Goal: Information Seeking & Learning: Find specific fact

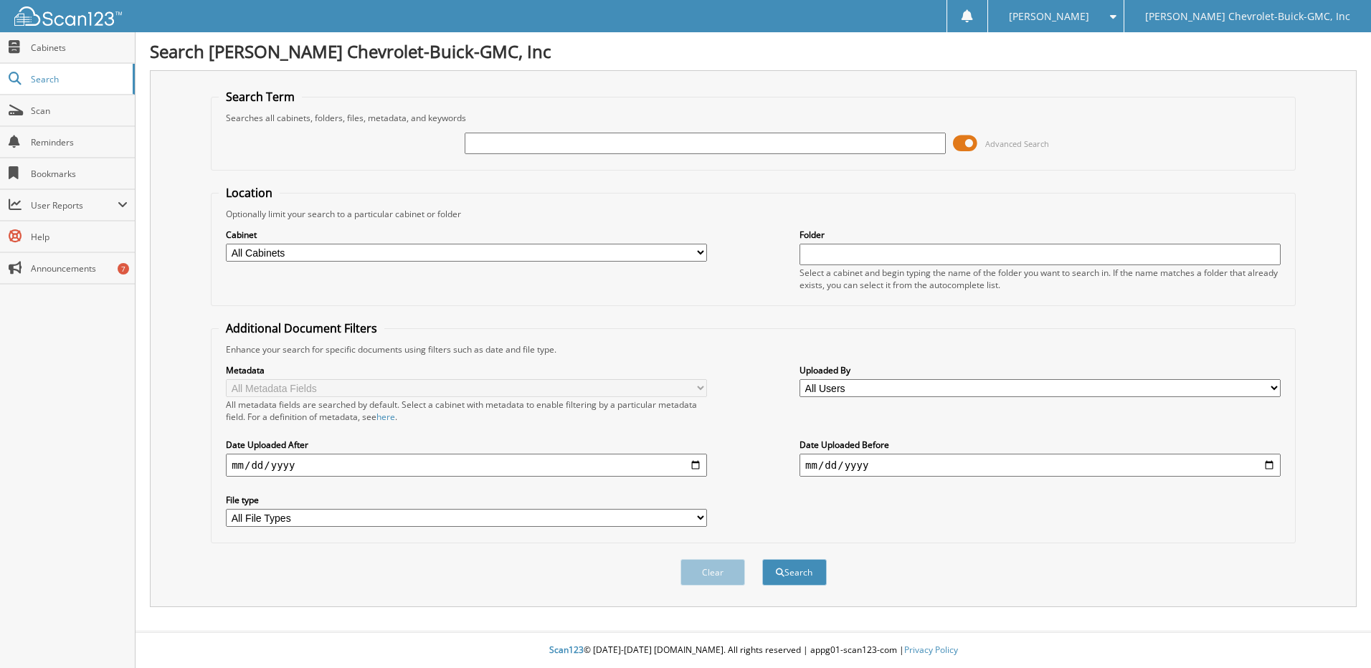
click at [278, 158] on div "Advanced Search" at bounding box center [753, 143] width 1069 height 39
click at [969, 141] on span at bounding box center [965, 144] width 24 height 22
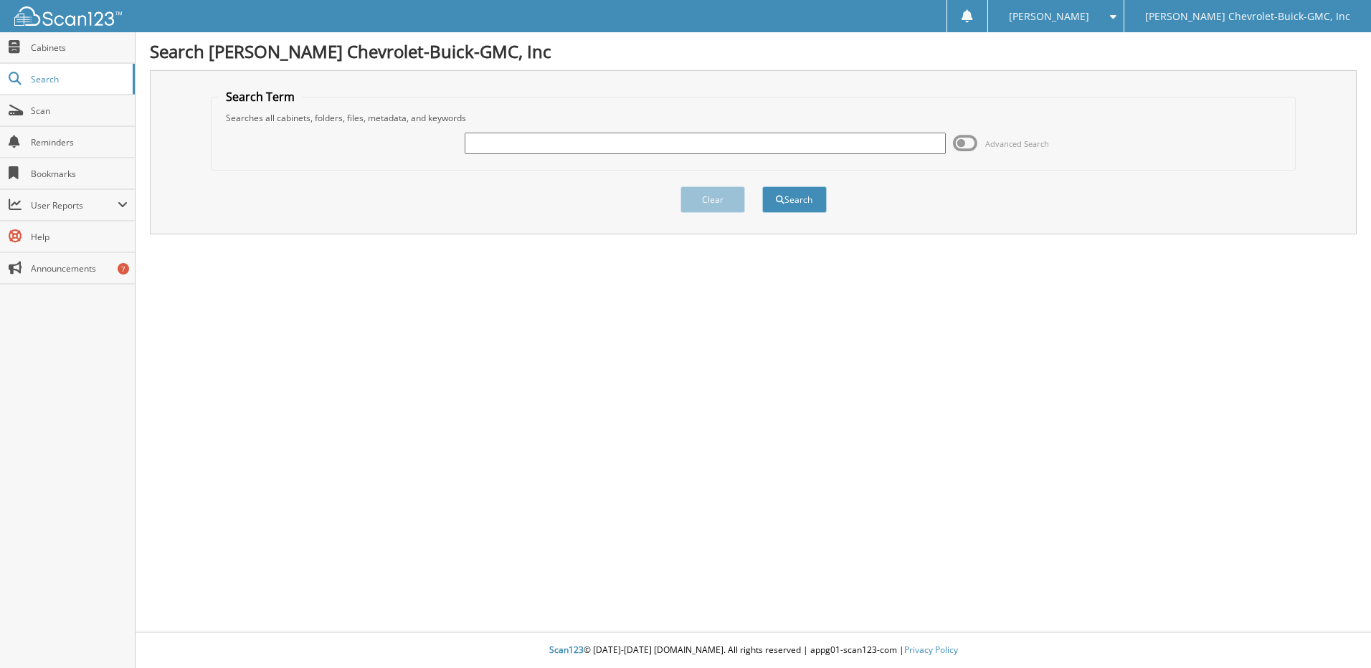
click at [530, 141] on input "text" at bounding box center [705, 144] width 481 height 22
type input "e"
type input "Bentley Page"
click at [762, 186] on button "Search" at bounding box center [794, 199] width 65 height 27
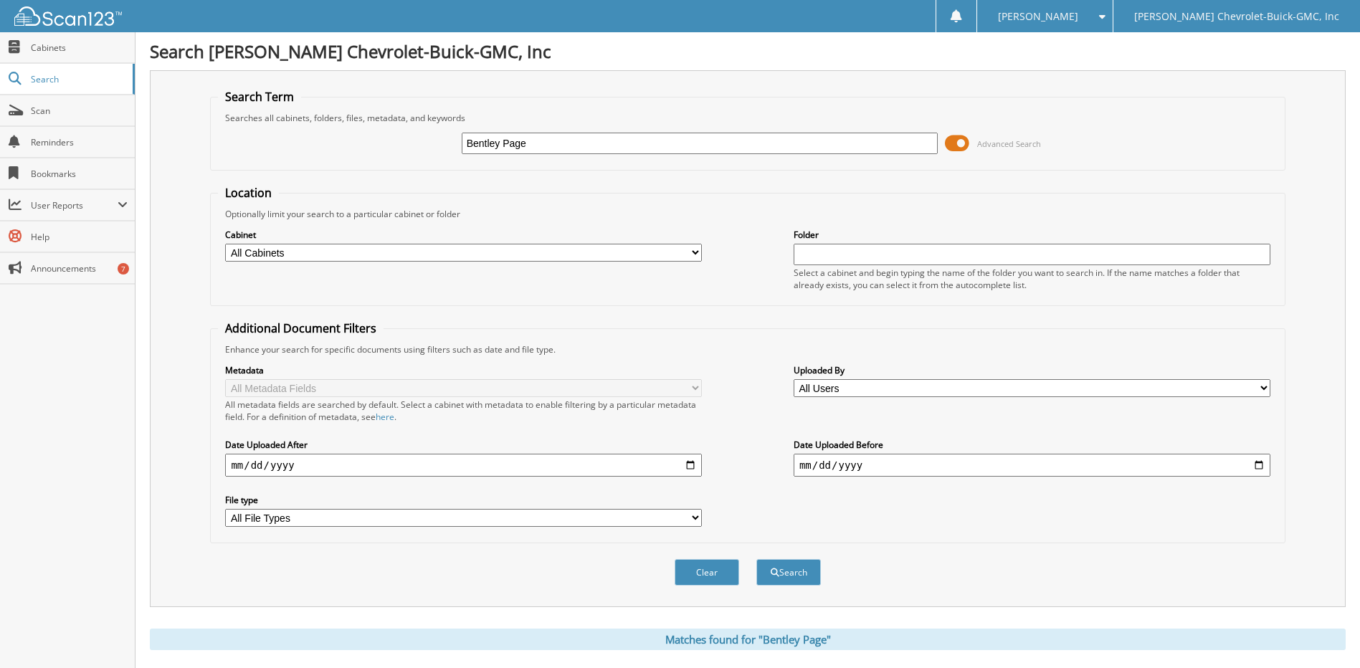
click at [964, 142] on span at bounding box center [957, 144] width 24 height 22
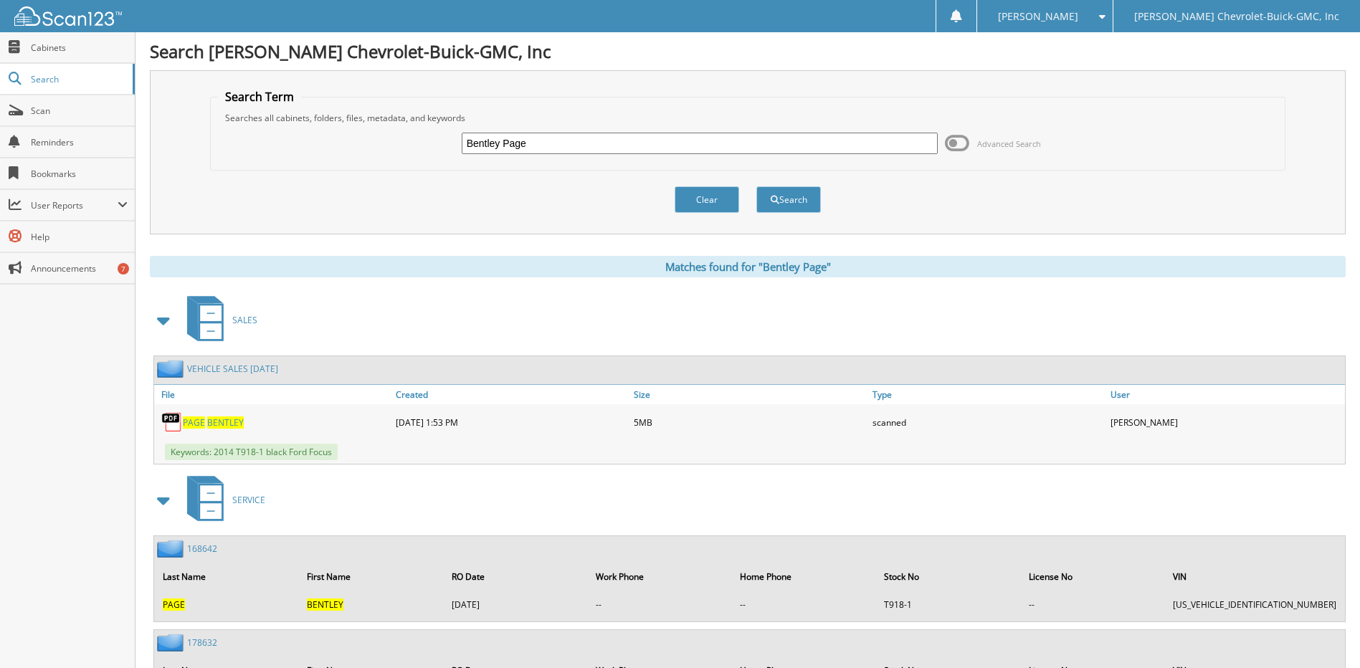
click at [223, 422] on span "BENTLEY" at bounding box center [225, 423] width 37 height 12
